Goal: Task Accomplishment & Management: Use online tool/utility

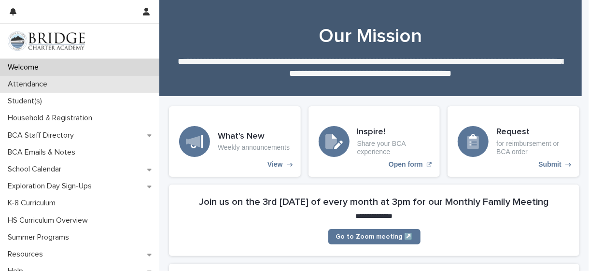
click at [52, 85] on p "Attendance" at bounding box center [29, 84] width 51 height 9
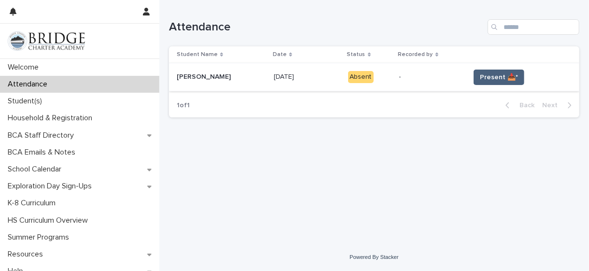
click at [487, 74] on span "Present 📥*" at bounding box center [499, 77] width 38 height 10
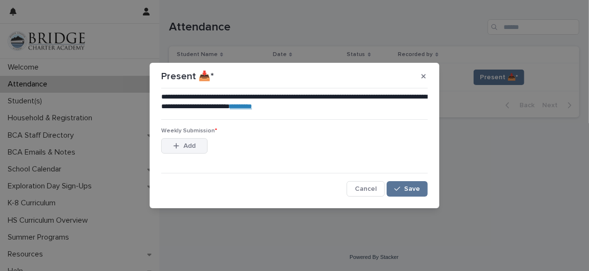
click at [195, 145] on span "Add" at bounding box center [190, 145] width 12 height 7
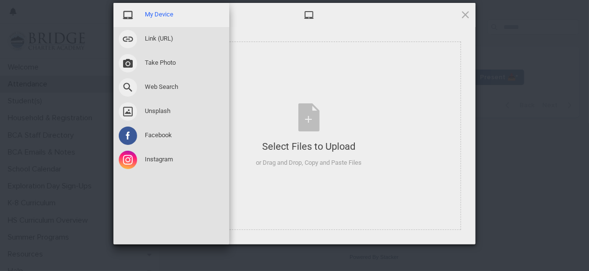
click at [126, 15] on span at bounding box center [128, 15] width 18 height 18
click at [154, 13] on span "My Device" at bounding box center [159, 14] width 28 height 9
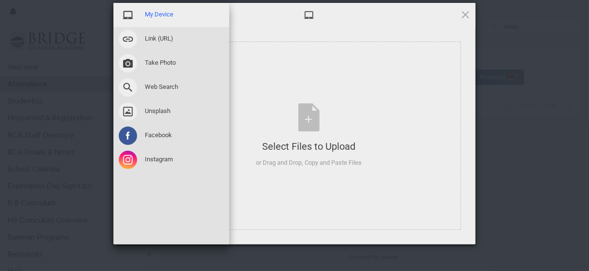
click at [154, 13] on span "My Device" at bounding box center [159, 14] width 28 height 9
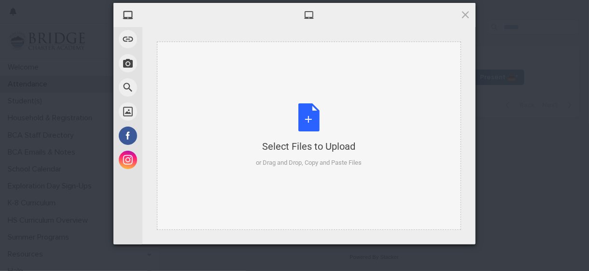
click at [268, 72] on div "Select Files to Upload or Drag and Drop, Copy and Paste Files" at bounding box center [309, 136] width 304 height 188
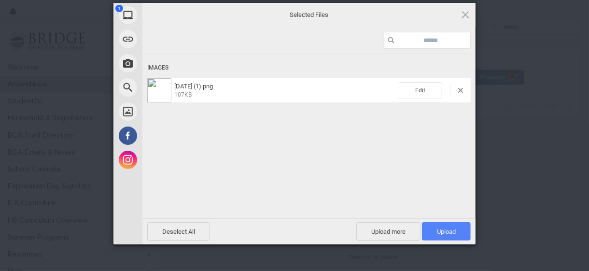
click at [451, 231] on span "Upload 1" at bounding box center [446, 231] width 19 height 7
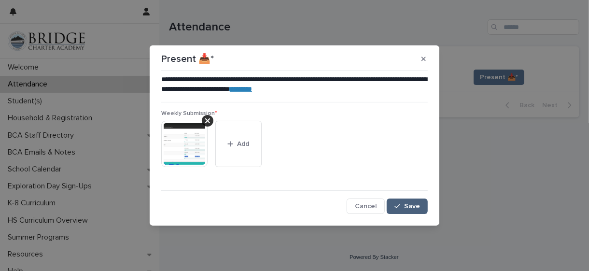
click at [408, 206] on span "Save" at bounding box center [412, 206] width 16 height 7
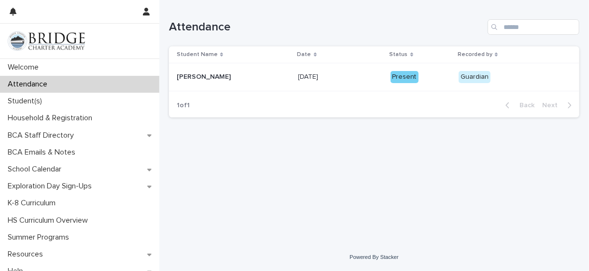
click at [408, 206] on div "Loading... Saving… Loading... Saving… Attendance Student Name Date Status Recor…" at bounding box center [374, 109] width 420 height 219
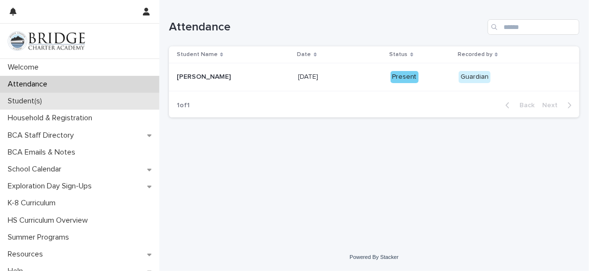
click at [32, 102] on p "Student(s)" at bounding box center [27, 101] width 46 height 9
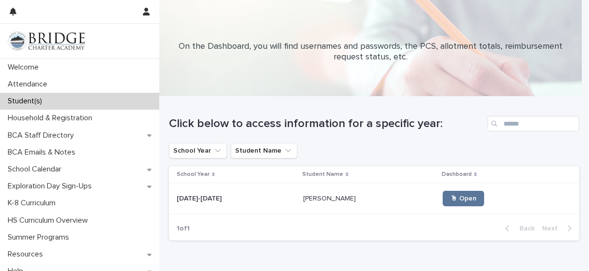
click at [32, 102] on p "Student(s)" at bounding box center [27, 101] width 46 height 9
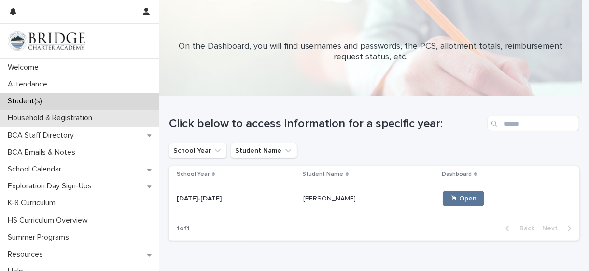
click at [67, 120] on p "Household & Registration" at bounding box center [52, 118] width 96 height 9
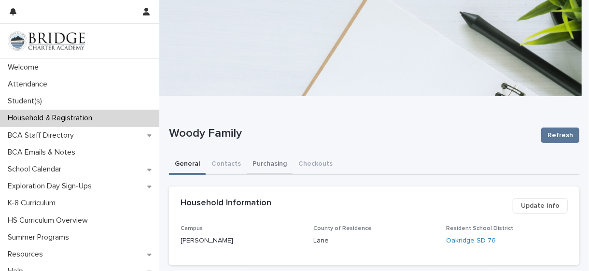
click at [272, 166] on button "Purchasing" at bounding box center [270, 165] width 46 height 20
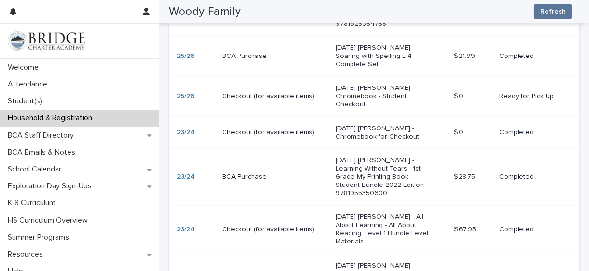
scroll to position [930, 0]
